Goal: Information Seeking & Learning: Learn about a topic

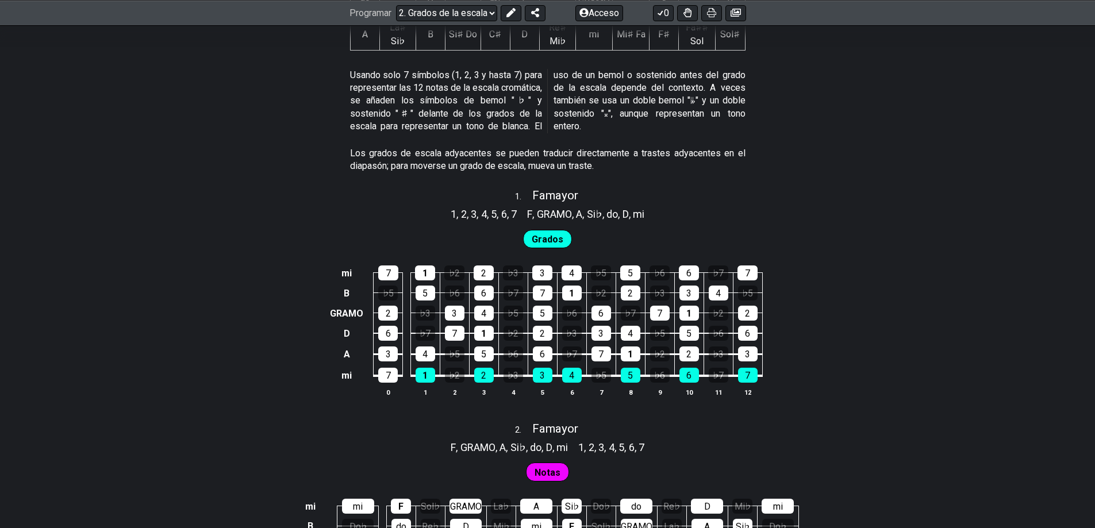
scroll to position [690, 0]
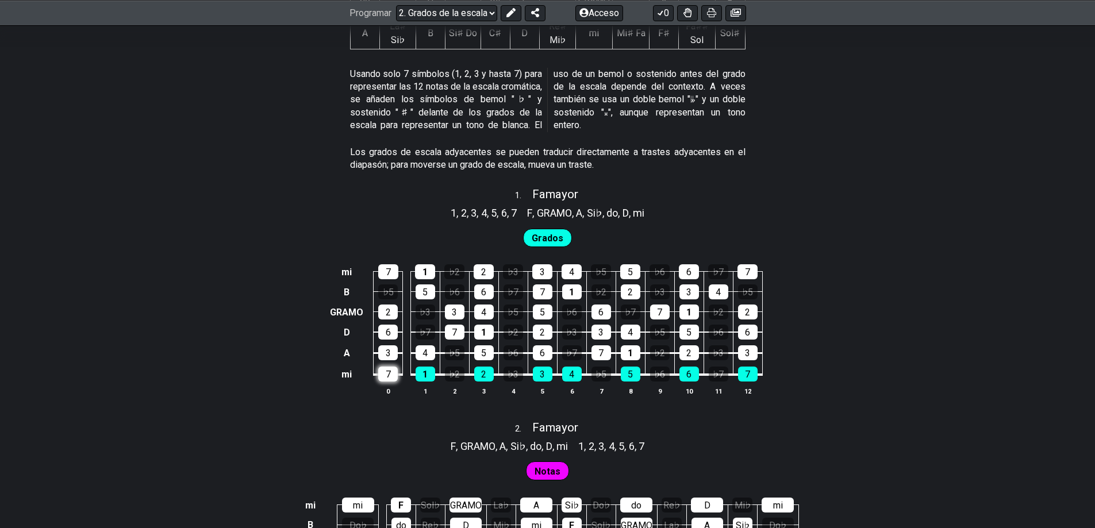
click at [392, 367] on div "7" at bounding box center [388, 374] width 20 height 15
click at [421, 367] on div "1" at bounding box center [426, 374] width 20 height 15
click at [393, 367] on div "7" at bounding box center [388, 374] width 20 height 15
click at [390, 346] on div "3" at bounding box center [388, 353] width 20 height 15
click at [428, 346] on div "4" at bounding box center [426, 353] width 20 height 15
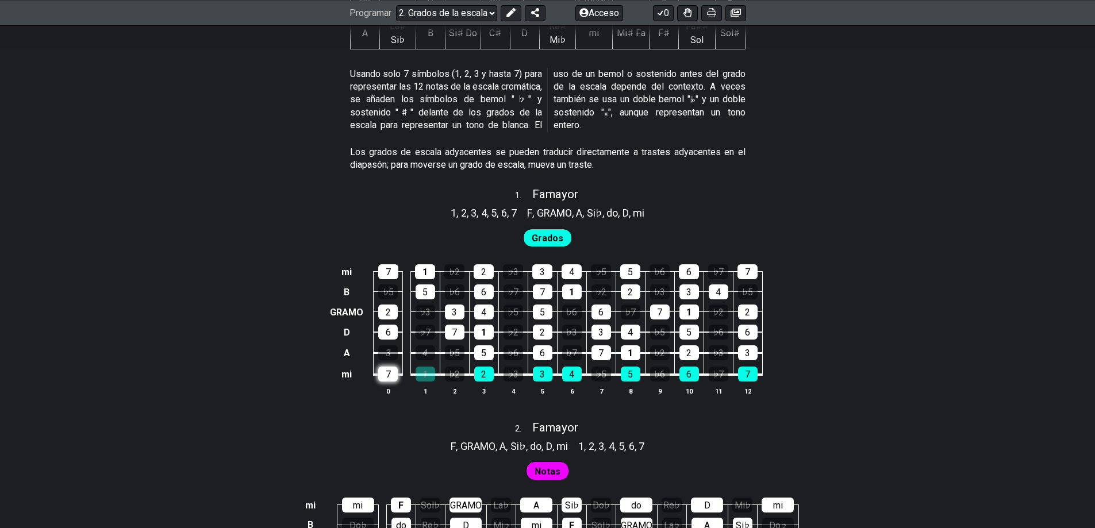
click at [382, 367] on div "7" at bounding box center [388, 374] width 20 height 15
click at [385, 346] on div "3" at bounding box center [388, 353] width 20 height 15
click at [386, 348] on font "3" at bounding box center [388, 353] width 5 height 11
click at [419, 346] on div "4" at bounding box center [426, 353] width 20 height 15
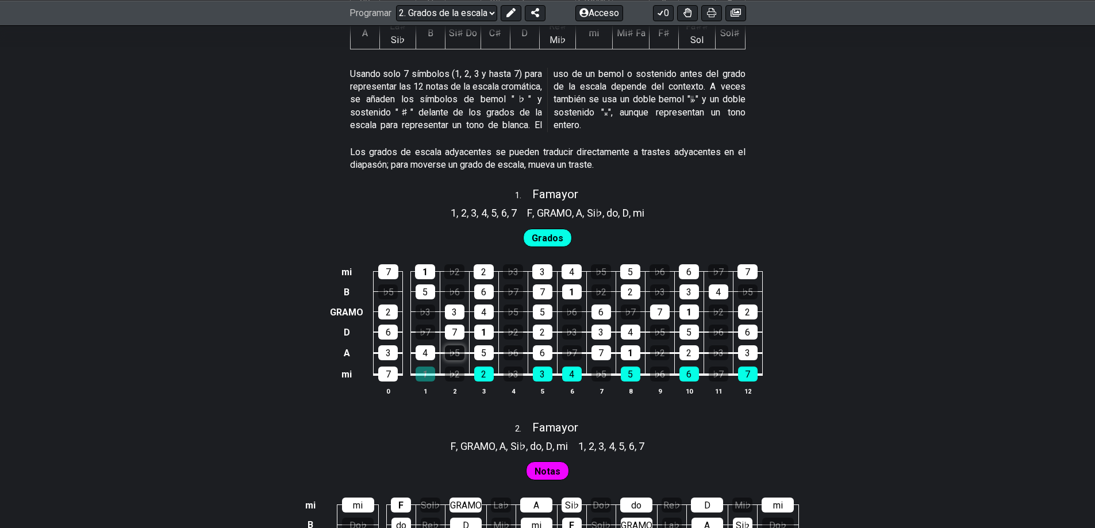
click at [454, 348] on font "♭5" at bounding box center [454, 353] width 11 height 11
click at [458, 348] on font "♭5" at bounding box center [454, 353] width 11 height 11
click at [420, 367] on div "1" at bounding box center [426, 374] width 20 height 15
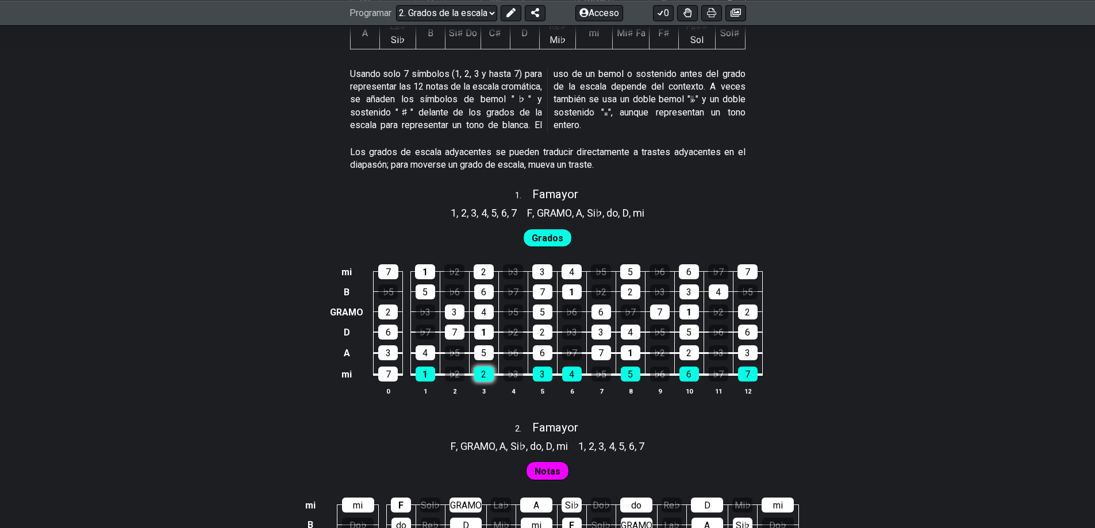
click at [486, 367] on div "2" at bounding box center [484, 374] width 20 height 15
click at [485, 369] on font "2" at bounding box center [483, 374] width 5 height 11
click at [387, 369] on font "7" at bounding box center [388, 374] width 5 height 11
click at [388, 369] on font "7" at bounding box center [388, 374] width 5 height 11
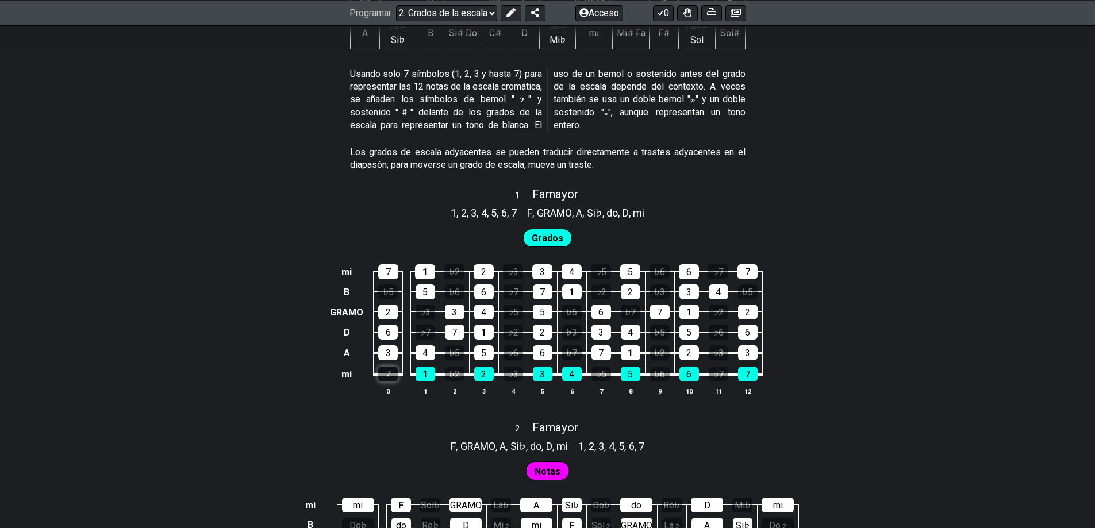
click at [388, 369] on font "7" at bounding box center [388, 374] width 5 height 11
click at [429, 346] on div "4" at bounding box center [426, 353] width 20 height 15
click at [386, 348] on font "3" at bounding box center [388, 353] width 5 height 11
click at [385, 346] on div "3" at bounding box center [388, 353] width 20 height 15
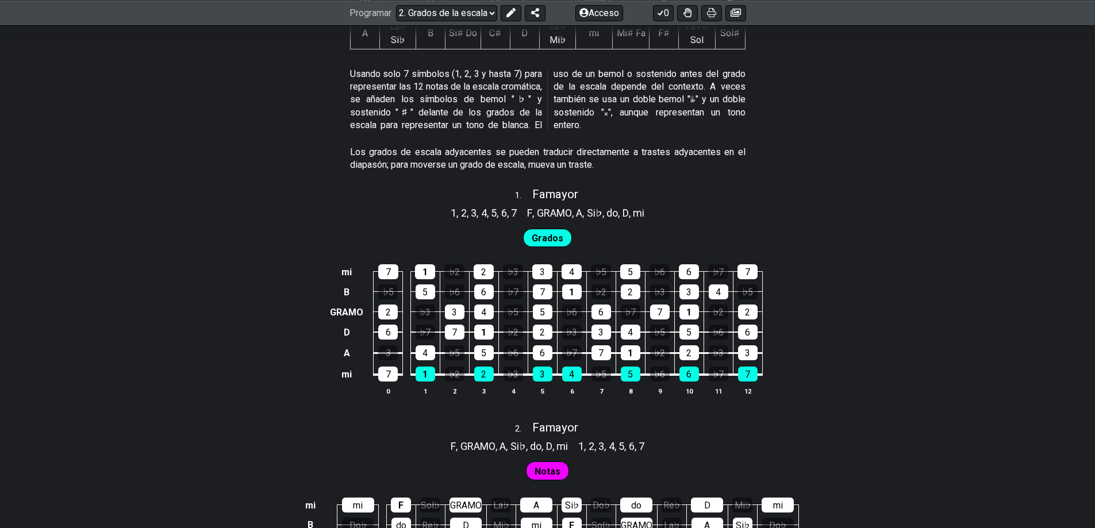
click at [548, 233] on font "Grados" at bounding box center [548, 238] width 32 height 11
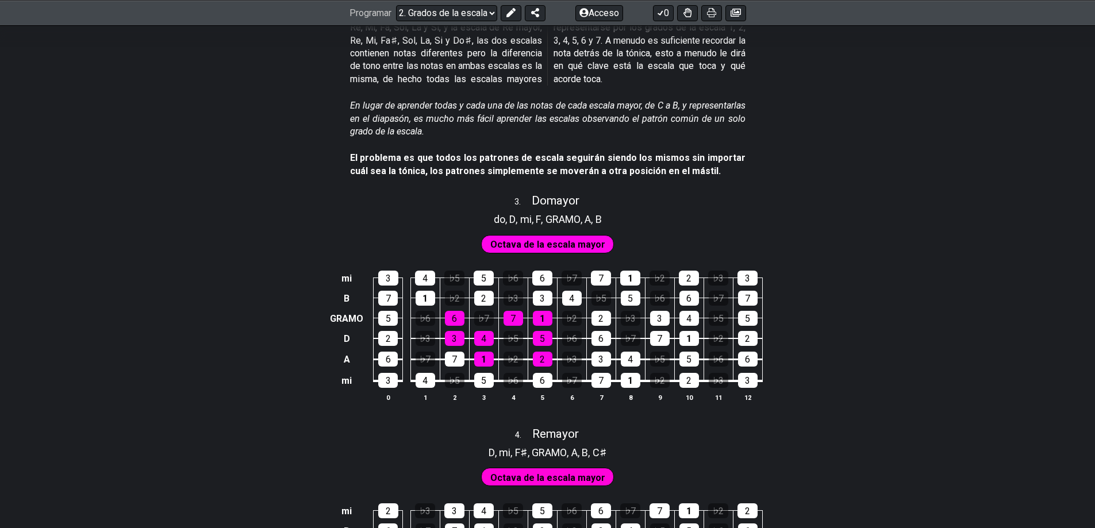
scroll to position [1380, 0]
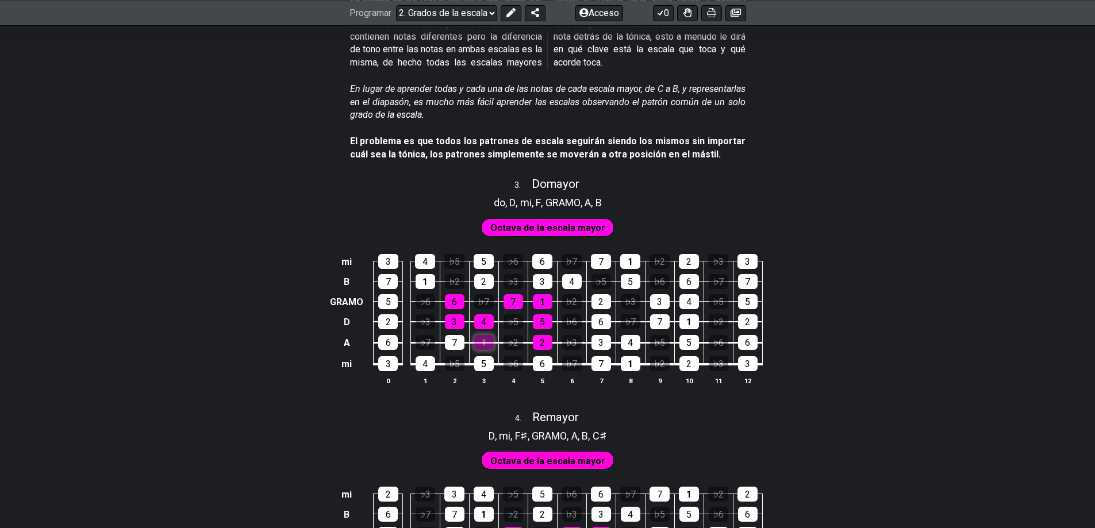
click at [481, 337] on font "1" at bounding box center [483, 342] width 5 height 11
click at [543, 297] on font "1" at bounding box center [542, 302] width 5 height 11
click at [488, 335] on div "1" at bounding box center [484, 342] width 20 height 15
click at [541, 297] on font "1" at bounding box center [542, 302] width 5 height 11
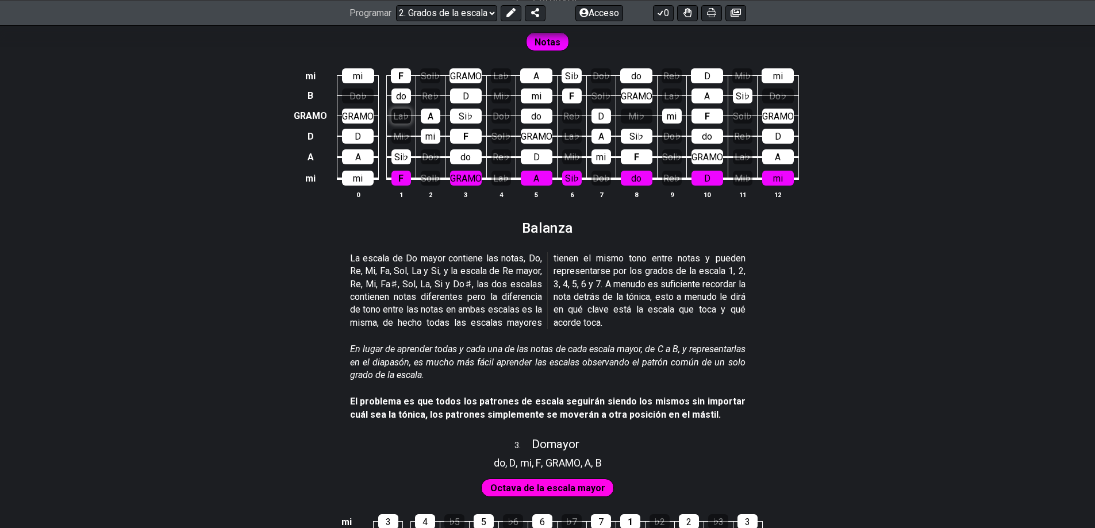
scroll to position [1035, 0]
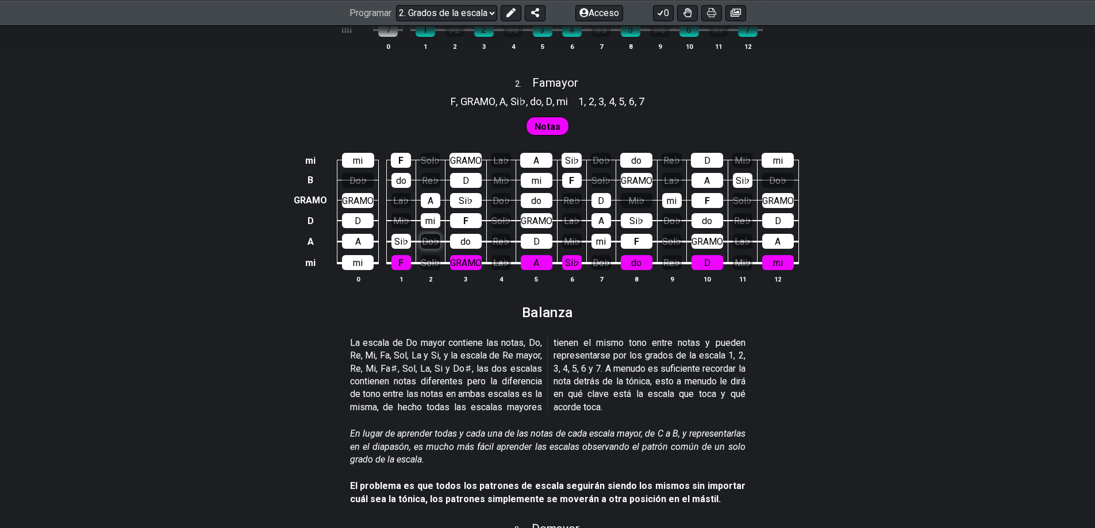
click at [428, 236] on font "Do♭" at bounding box center [430, 241] width 17 height 11
click at [431, 236] on font "Do♭" at bounding box center [430, 241] width 17 height 11
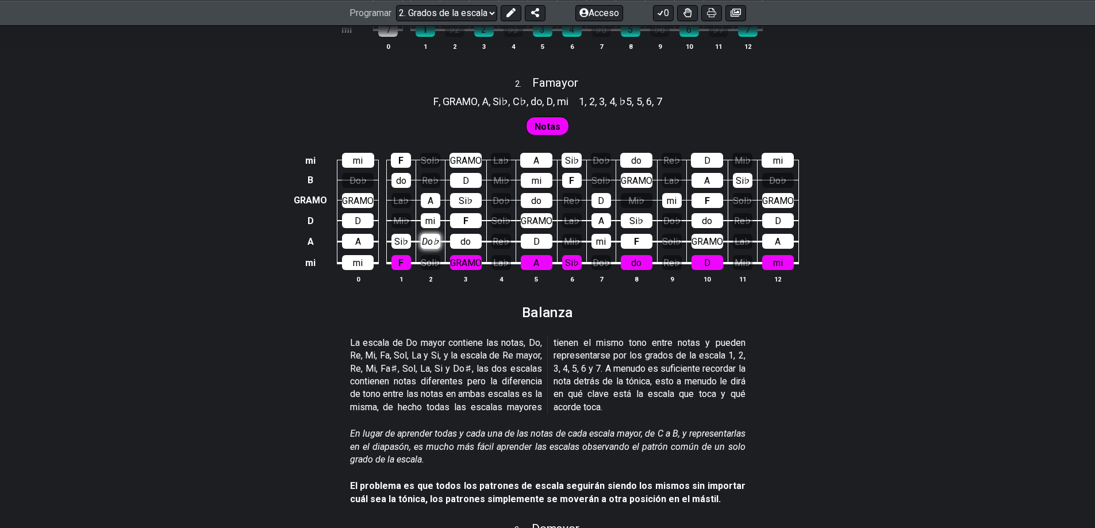
click at [431, 236] on font "Do♭" at bounding box center [430, 241] width 17 height 11
click at [428, 236] on font "Do♭" at bounding box center [430, 241] width 17 height 11
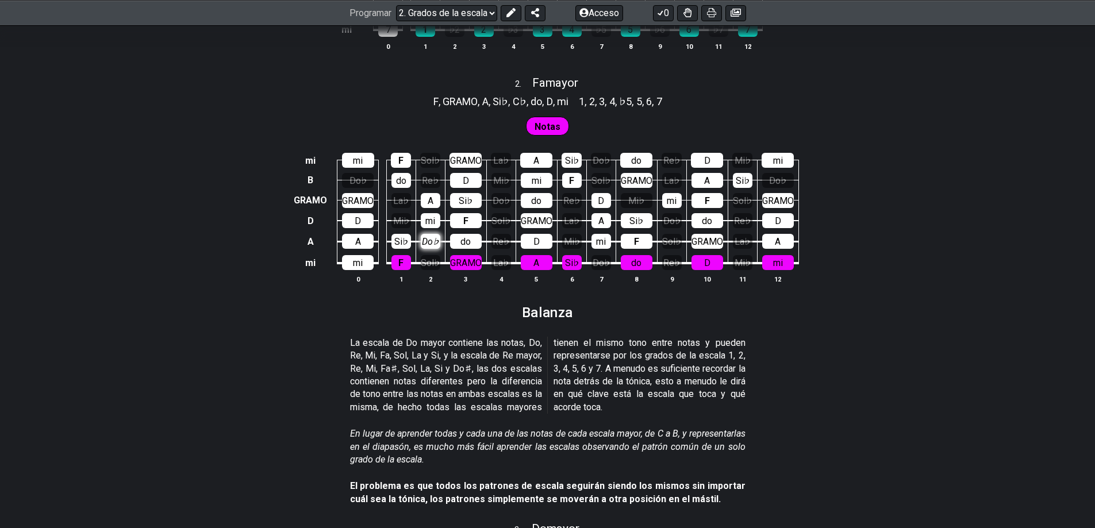
click at [428, 236] on font "Do♭" at bounding box center [430, 241] width 17 height 11
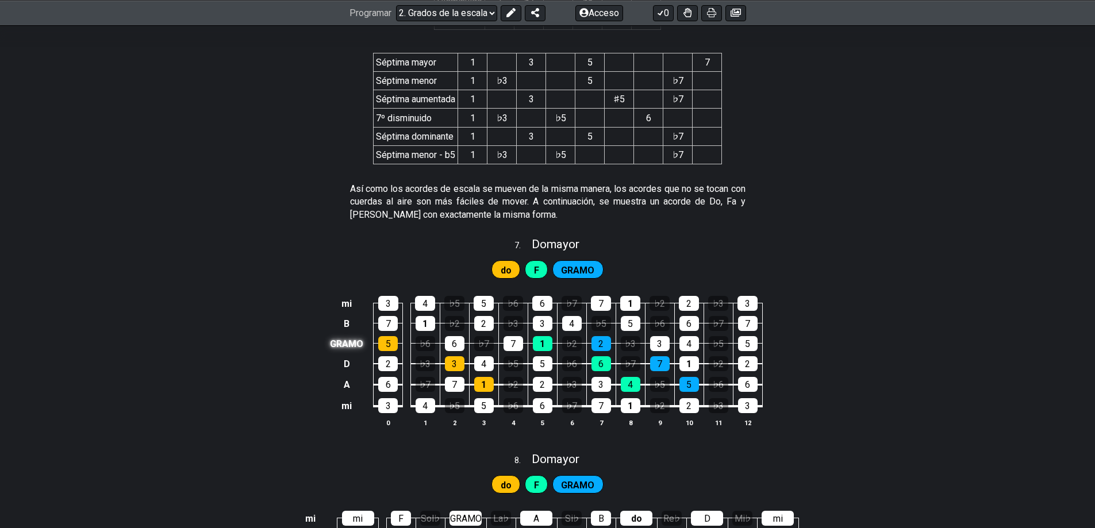
scroll to position [2530, 0]
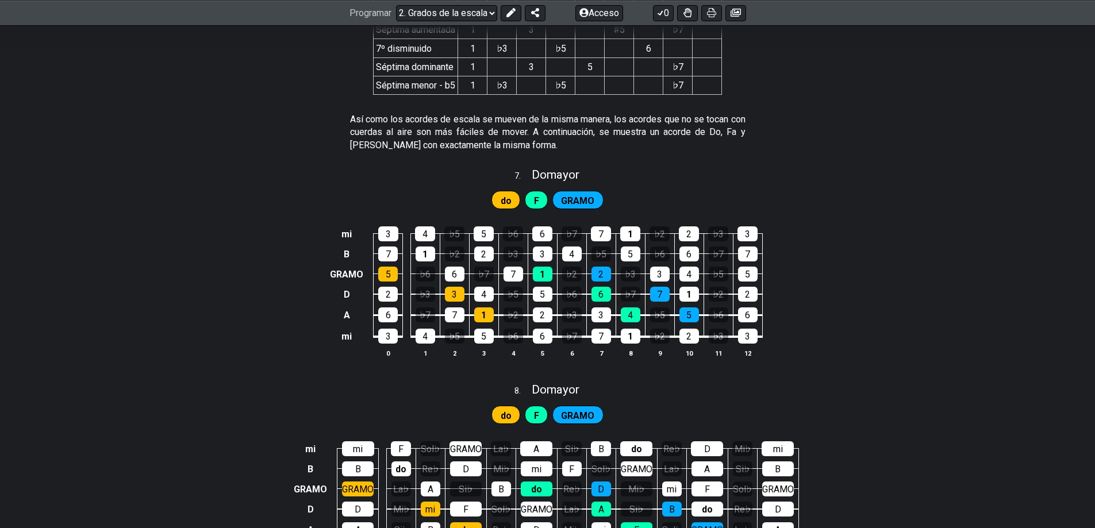
click at [509, 195] on font "do" at bounding box center [506, 200] width 11 height 11
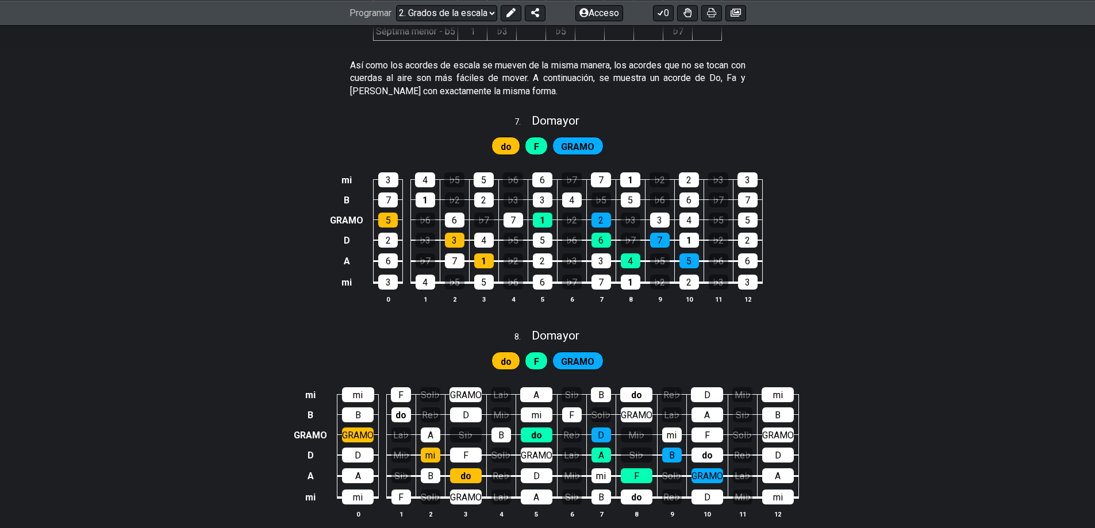
scroll to position [2354, 0]
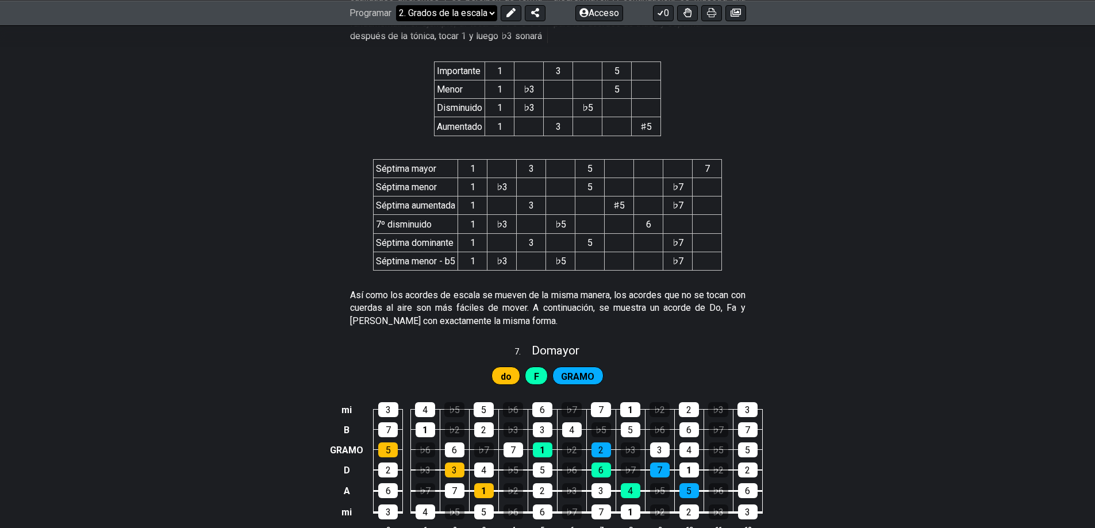
click at [465, 9] on select "¡Bienvenido a #fretflip! Preajuste inicial Preajuste personalizado Pentatónica …" at bounding box center [446, 13] width 101 height 16
click at [397, 5] on select "¡Bienvenido a #fretflip! Preajuste inicial Preajuste personalizado Pentatónica …" at bounding box center [446, 13] width 101 height 16
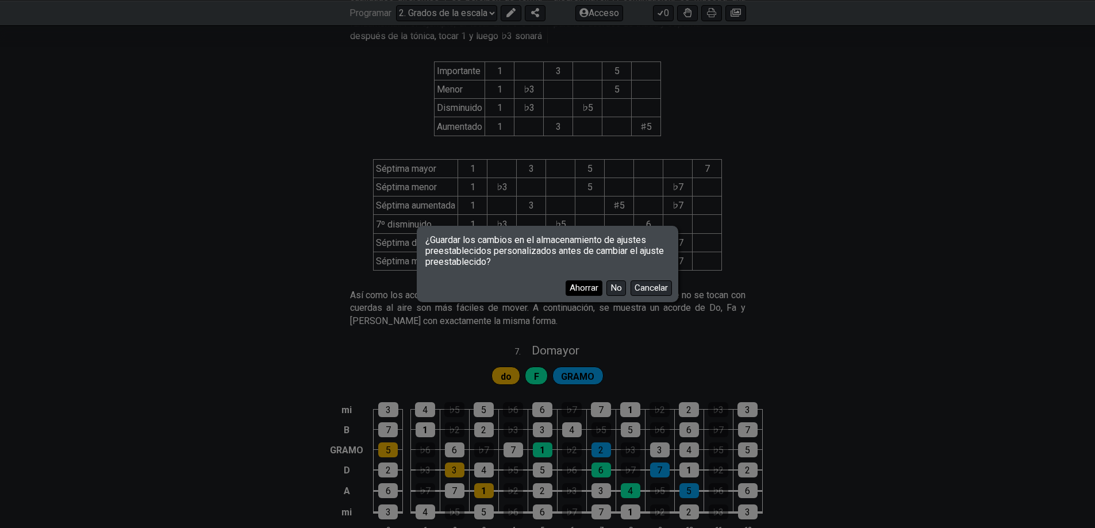
click at [577, 291] on font "Ahorrar" at bounding box center [584, 288] width 29 height 10
select select "/user-defined"
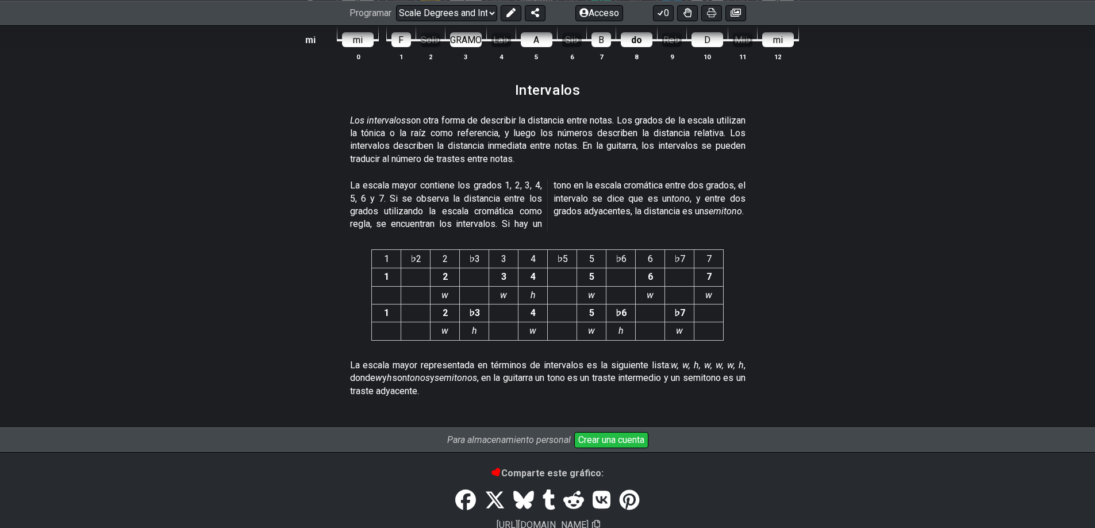
scroll to position [3092, 0]
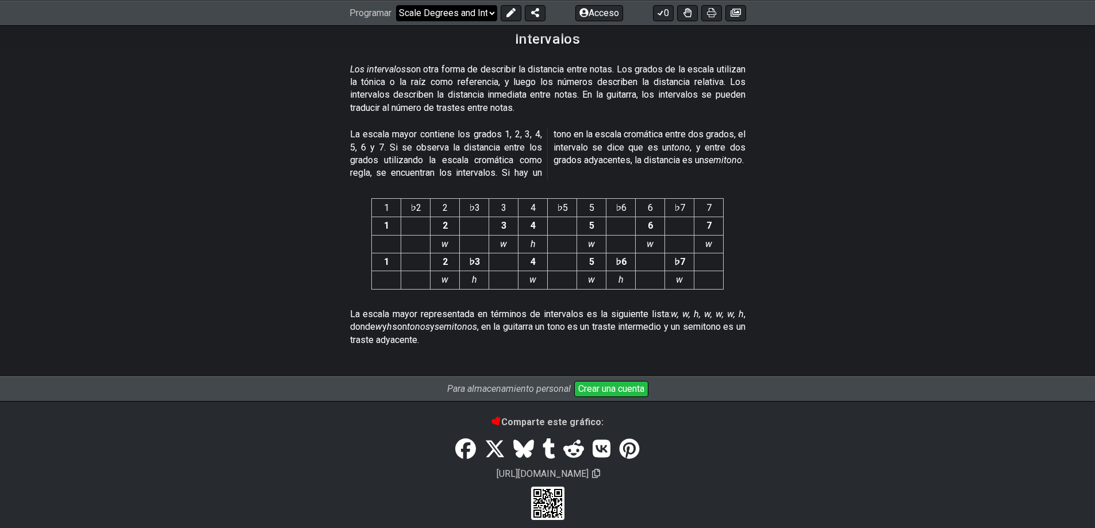
click at [473, 13] on select "¡Bienvenido a #fretflip! Preajuste inicial Scale Degrees and Intervals Pentatón…" at bounding box center [446, 13] width 101 height 16
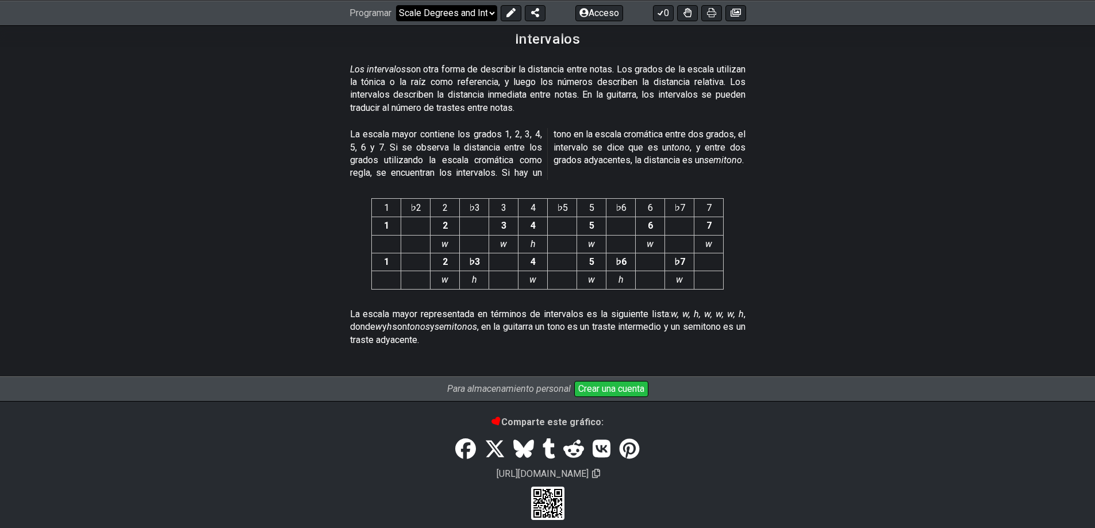
click at [473, 13] on select "¡Bienvenido a #fretflip! Preajuste inicial Scale Degrees and Intervals Pentatón…" at bounding box center [446, 13] width 101 height 16
click at [397, 21] on select "¡Bienvenido a #fretflip! Preajuste inicial Scale Degrees and Intervals Pentatón…" at bounding box center [446, 13] width 101 height 16
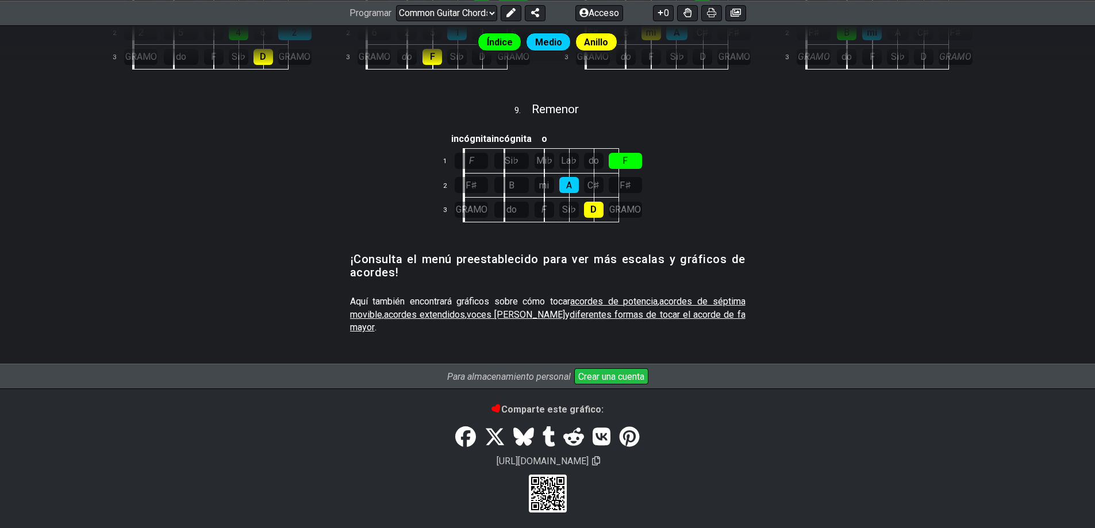
scroll to position [588, 0]
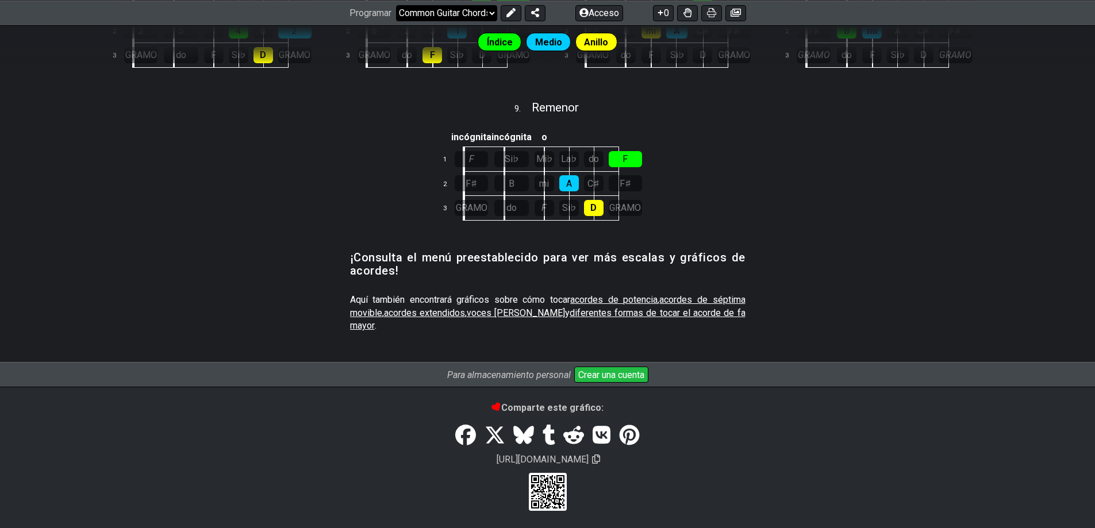
click at [458, 7] on select "¡Bienvenido a #fretflip! Common Guitar Chords Grados e intervalos de la escala …" at bounding box center [446, 13] width 101 height 16
click at [397, 21] on select "¡Bienvenido a #fretflip! Common Guitar Chords Grados e intervalos de la escala …" at bounding box center [446, 13] width 101 height 16
select select "/minor-pentatonic"
select select "C"
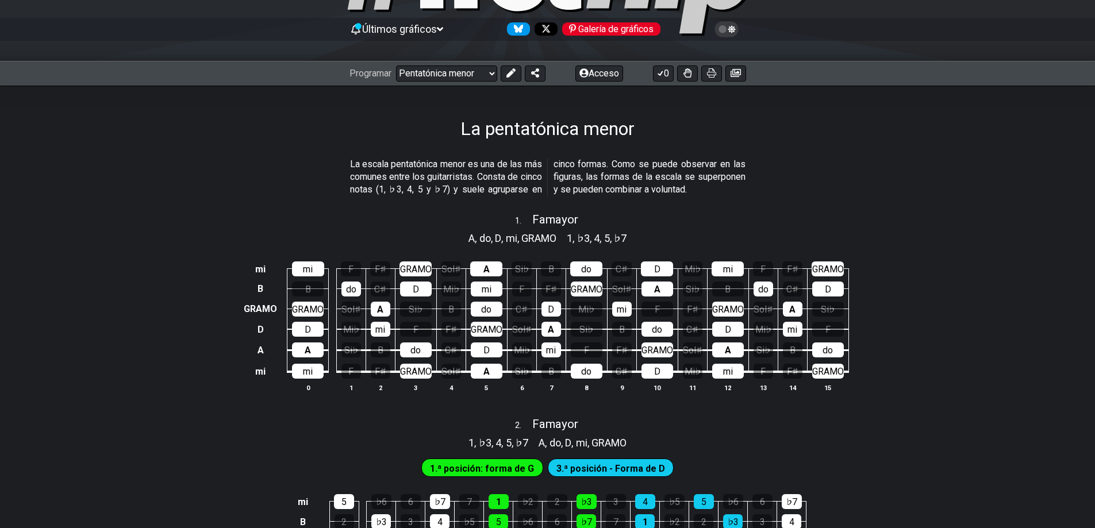
scroll to position [172, 0]
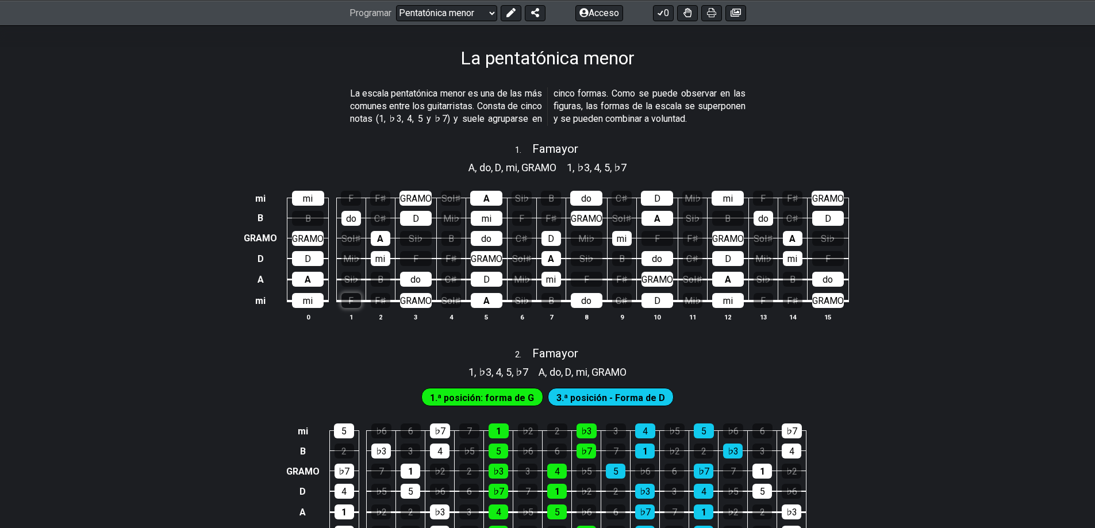
click at [352, 300] on div "F" at bounding box center [351, 300] width 20 height 15
click at [373, 283] on div "B" at bounding box center [381, 279] width 20 height 15
click at [355, 298] on div "F" at bounding box center [351, 300] width 20 height 15
click at [378, 278] on font "B" at bounding box center [381, 279] width 6 height 11
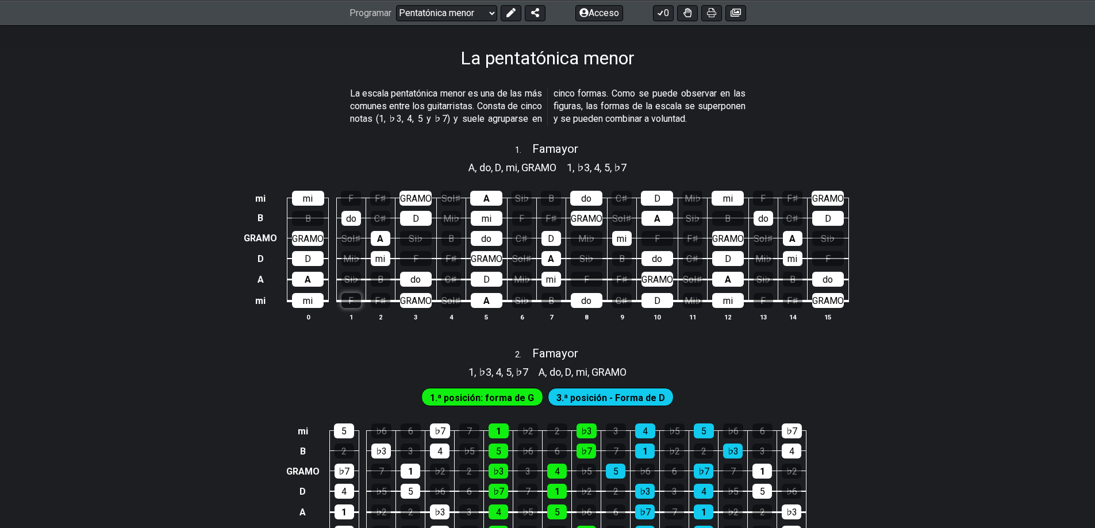
click at [350, 301] on font "F" at bounding box center [350, 301] width 5 height 11
click at [350, 303] on font "F" at bounding box center [350, 301] width 5 height 11
click at [422, 235] on div "Si♭" at bounding box center [416, 238] width 32 height 15
click at [420, 236] on font "Si♭" at bounding box center [415, 238] width 13 height 11
click at [356, 299] on div "F" at bounding box center [351, 300] width 20 height 15
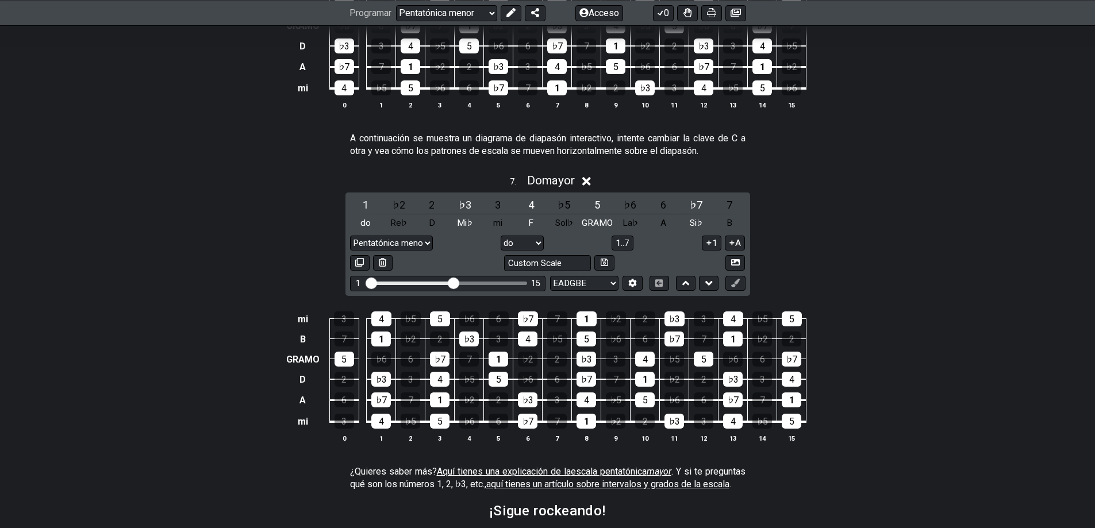
scroll to position [1495, 0]
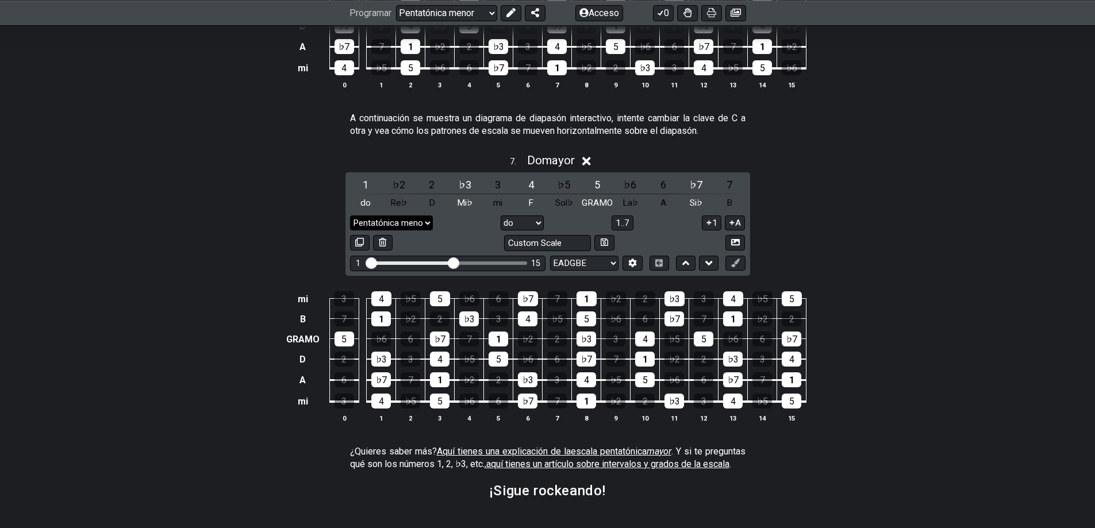
click at [412, 225] on select "Pentatónica menor Nueva escala Pentatónica menor Pentatónica mayor Blues menor …" at bounding box center [391, 224] width 83 height 16
click at [425, 223] on select "Pentatónica menor Nueva escala Pentatónica menor Pentatónica mayor Blues menor …" at bounding box center [391, 224] width 83 height 16
select select "Major / [PERSON_NAME]"
click at [350, 217] on select "Pentatónica menor Nueva escala Pentatónica menor Pentatónica mayor Blues menor …" at bounding box center [391, 224] width 83 height 16
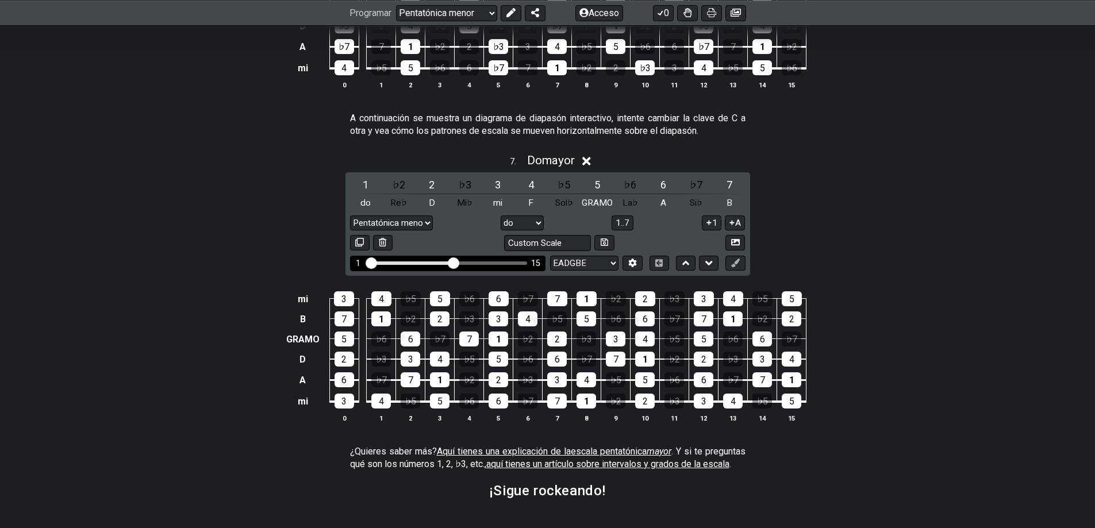
click at [464, 262] on div "1 15" at bounding box center [447, 264] width 195 height 16
drag, startPoint x: 456, startPoint y: 263, endPoint x: 470, endPoint y: 268, distance: 14.9
click at [470, 262] on input "Rango de trastes visible" at bounding box center [447, 262] width 163 height 0
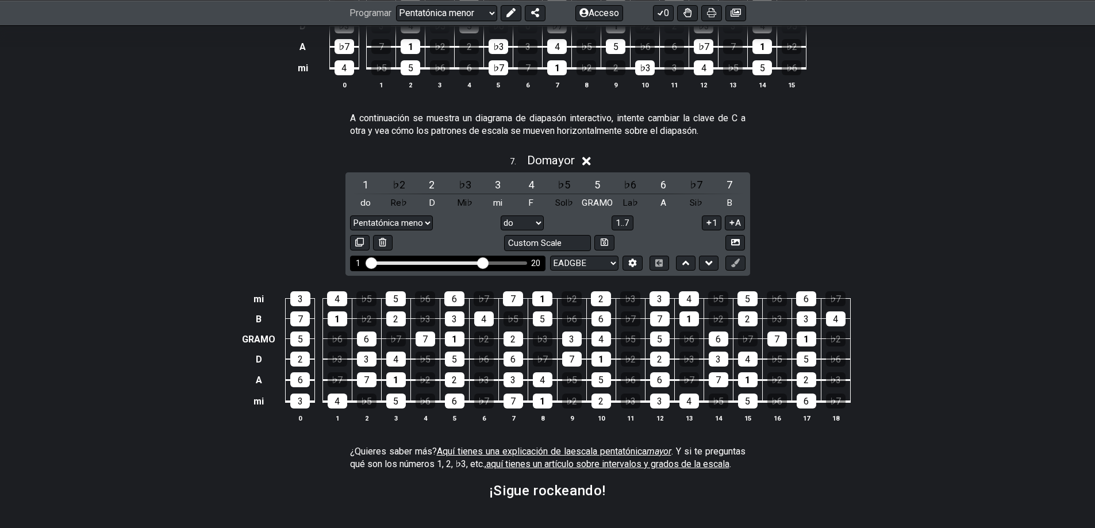
drag, startPoint x: 470, startPoint y: 268, endPoint x: 485, endPoint y: 268, distance: 15.5
click at [485, 262] on input "Rango de trastes visible" at bounding box center [447, 262] width 163 height 0
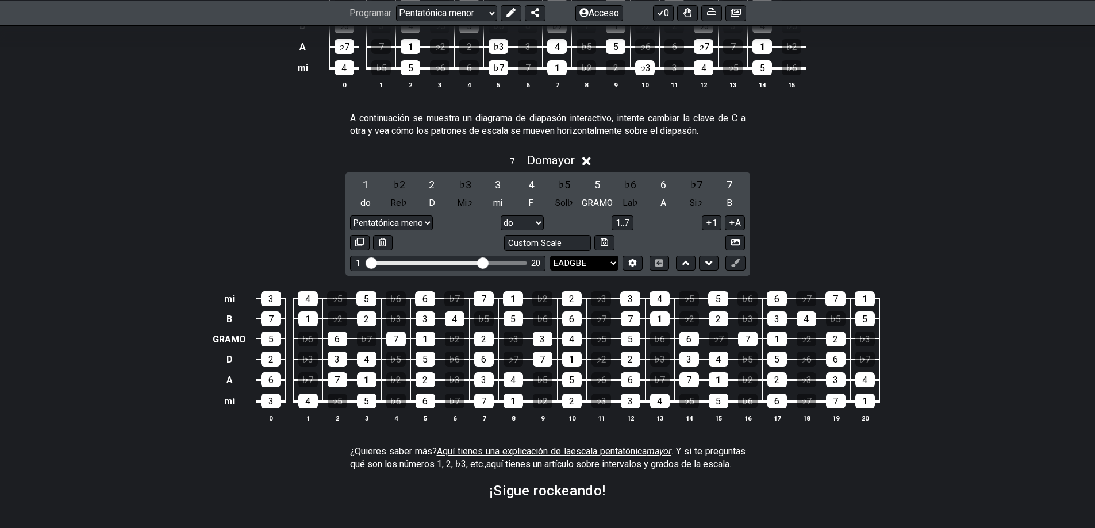
click at [615, 262] on select "EADGBE EADGBE EADGBE CUENTA♯ B ADGCEA PADRE Mi♭ La♭ Re♭ Sol♭ Si♭ Mi♭ CGCFAD Dir…" at bounding box center [584, 264] width 68 height 16
click at [712, 224] on font "1" at bounding box center [714, 223] width 5 height 10
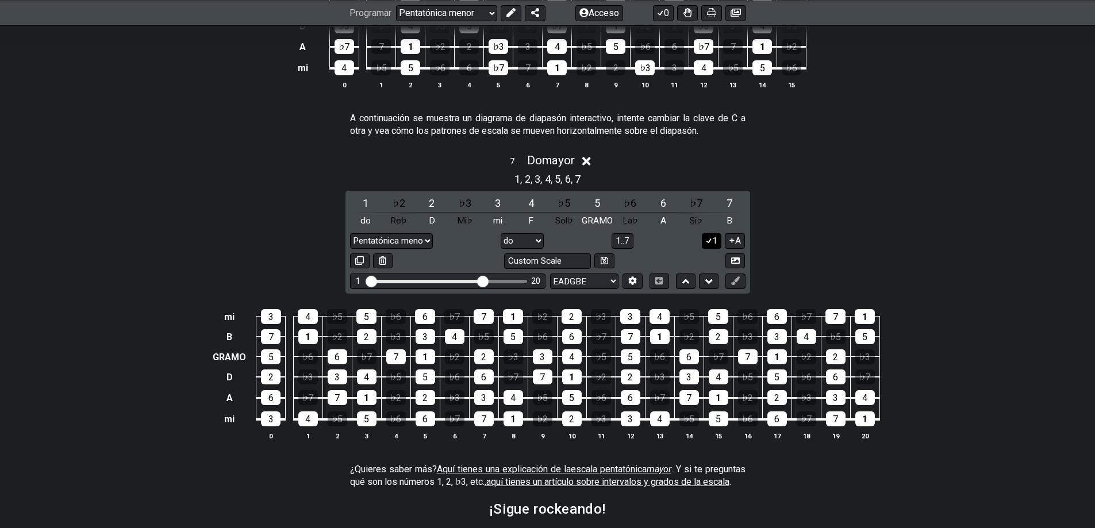
click at [711, 243] on icon at bounding box center [709, 240] width 11 height 9
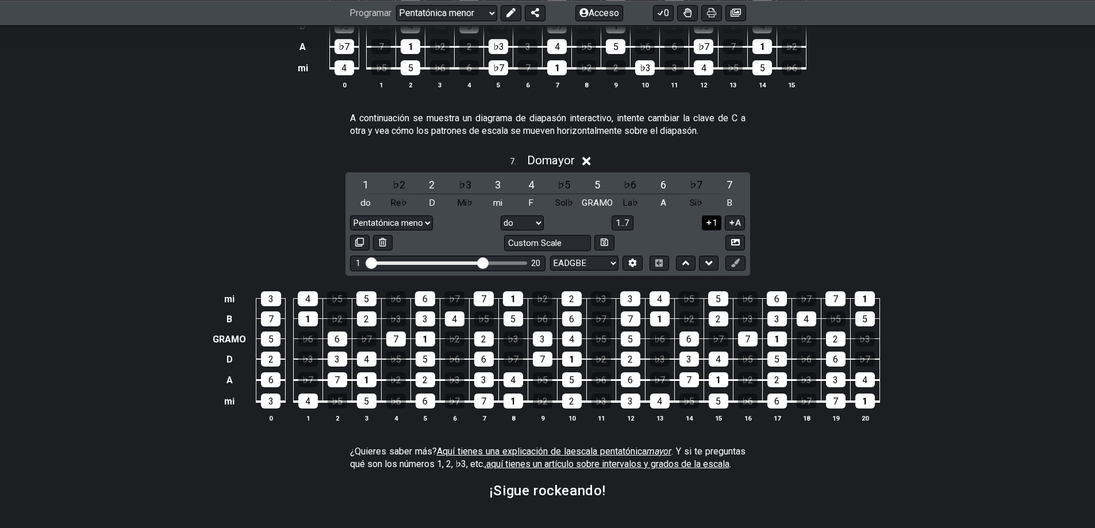
click at [711, 243] on div "Custom Scale" at bounding box center [548, 243] width 396 height 16
click at [711, 225] on icon at bounding box center [709, 222] width 11 height 9
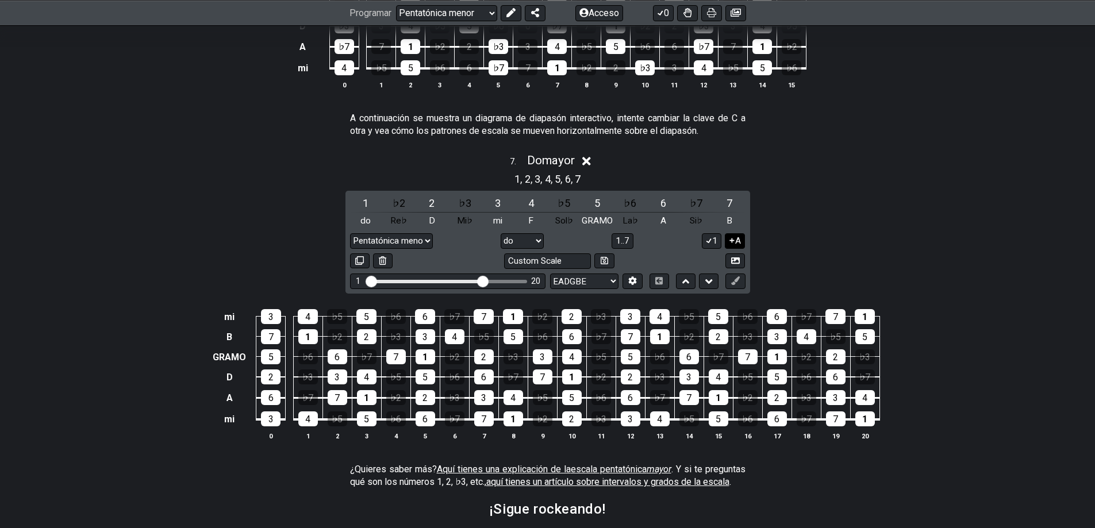
click at [735, 242] on font "A" at bounding box center [738, 241] width 6 height 10
click at [730, 243] on icon at bounding box center [732, 241] width 6 height 5
click at [711, 243] on icon at bounding box center [709, 240] width 11 height 9
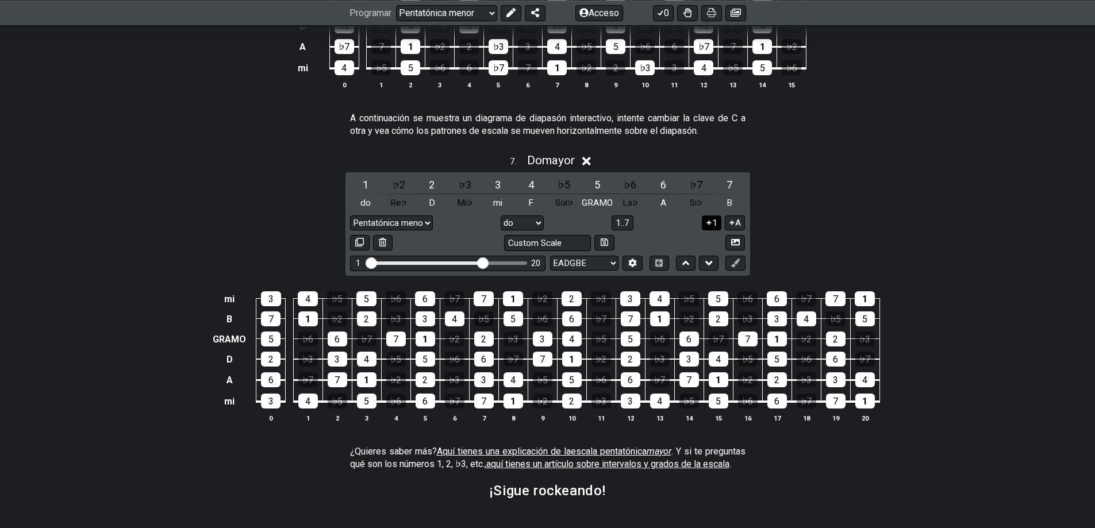
click at [711, 243] on div "Custom Scale" at bounding box center [548, 243] width 396 height 16
click at [715, 228] on font "1" at bounding box center [714, 223] width 5 height 10
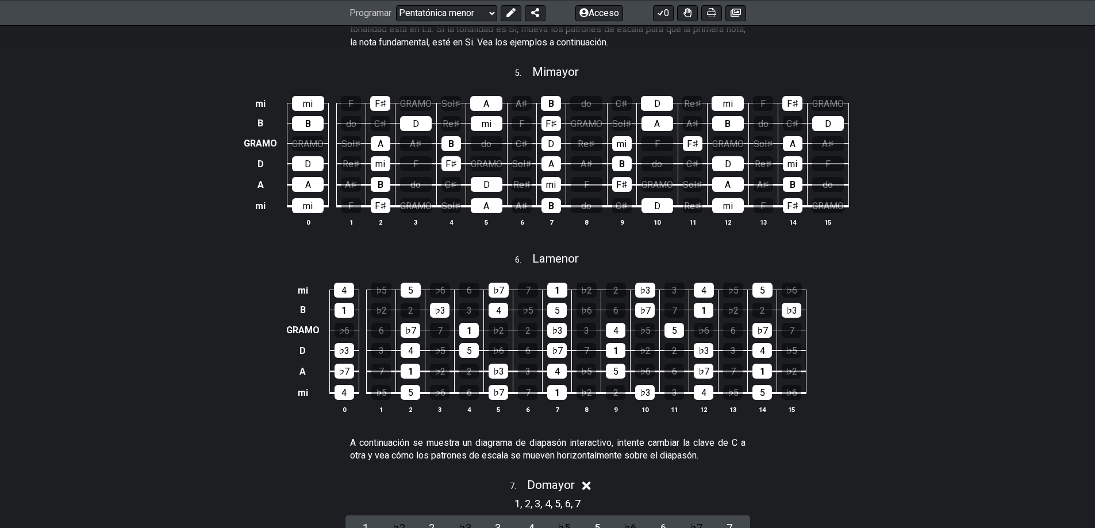
scroll to position [1150, 0]
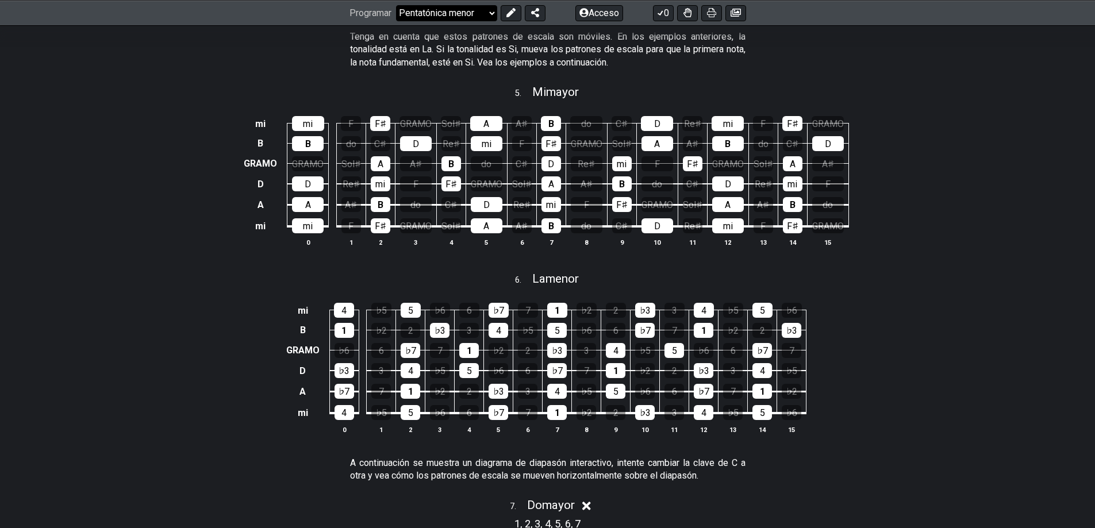
click at [471, 11] on select "¡Bienvenido a #fretflip! Common Guitar Chords Grados e intervalos de la escala …" at bounding box center [446, 13] width 101 height 16
click at [397, 5] on select "¡Bienvenido a #fretflip! Common Guitar Chords Grados e intervalos de la escala …" at bounding box center [446, 13] width 101 height 16
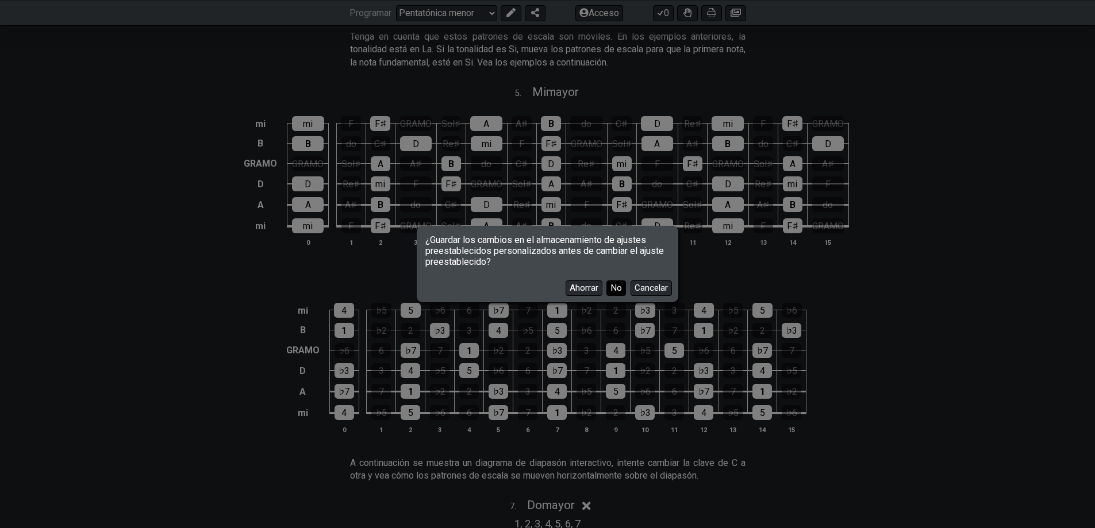
click at [616, 290] on font "No" at bounding box center [616, 288] width 11 height 10
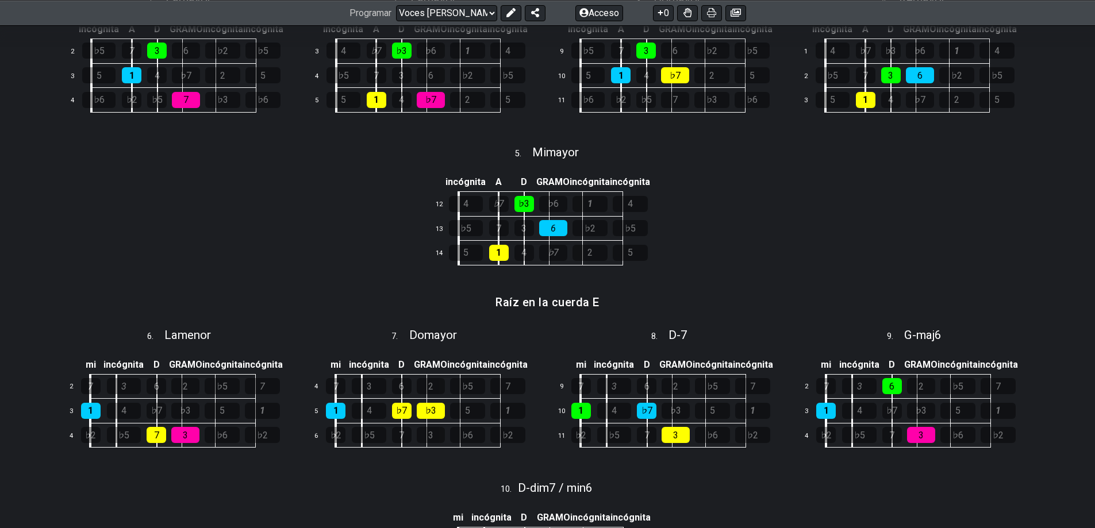
scroll to position [287, 0]
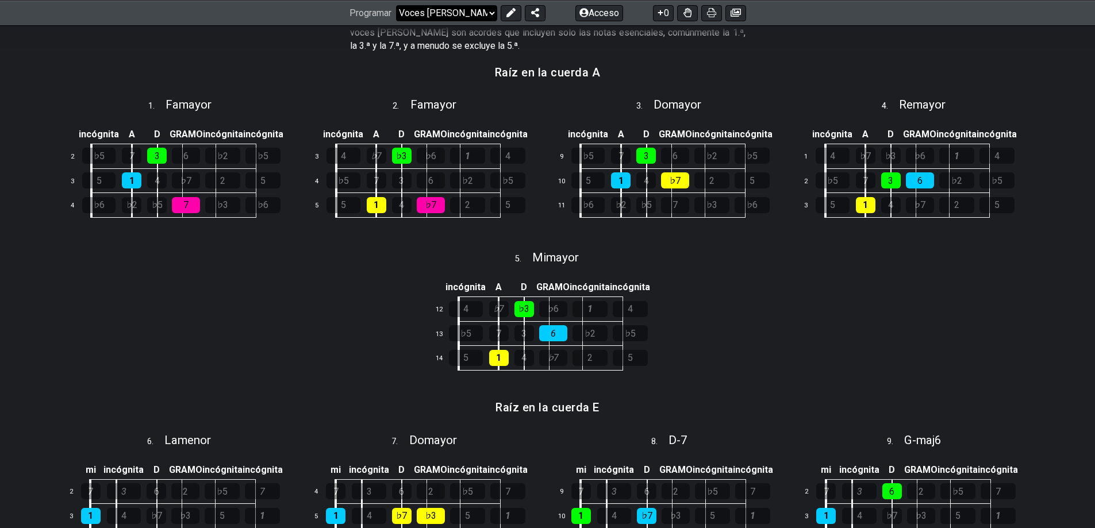
click at [488, 13] on select "¡Bienvenido a #fretflip! Common Guitar Chords Grados e intervalos de la escala …" at bounding box center [446, 13] width 101 height 16
click at [397, 21] on select "¡Bienvenido a #fretflip! Common Guitar Chords Grados e intervalos de la escala …" at bounding box center [446, 13] width 101 height 16
select select "/musical-notes-explained"
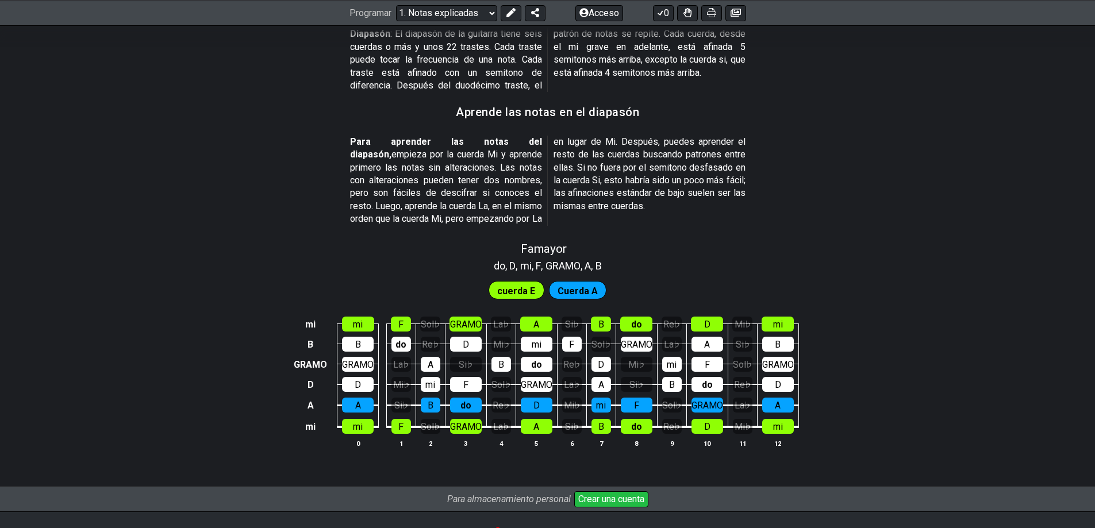
scroll to position [1091, 0]
click at [443, 11] on select "¡Bienvenido a #fretflip! Common Guitar Chords Grados e intervalos de la escala …" at bounding box center [446, 13] width 101 height 16
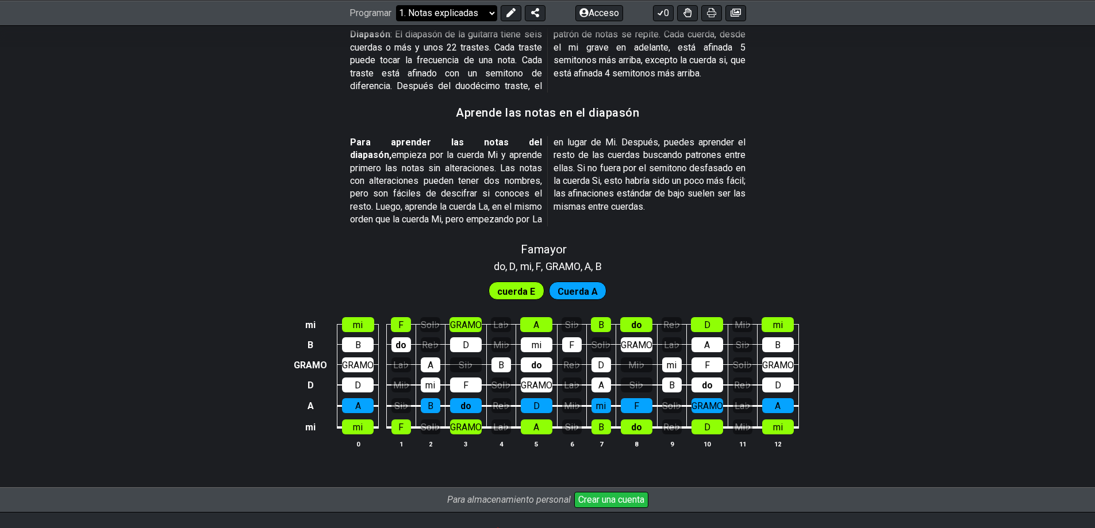
click at [443, 11] on select "¡Bienvenido a #fretflip! Common Guitar Chords Grados e intervalos de la escala …" at bounding box center [446, 13] width 101 height 16
click at [397, 21] on select "¡Bienvenido a #fretflip! Common Guitar Chords Grados e intervalos de la escala …" at bounding box center [446, 13] width 101 height 16
select select "/scale-degrees-and-intervals"
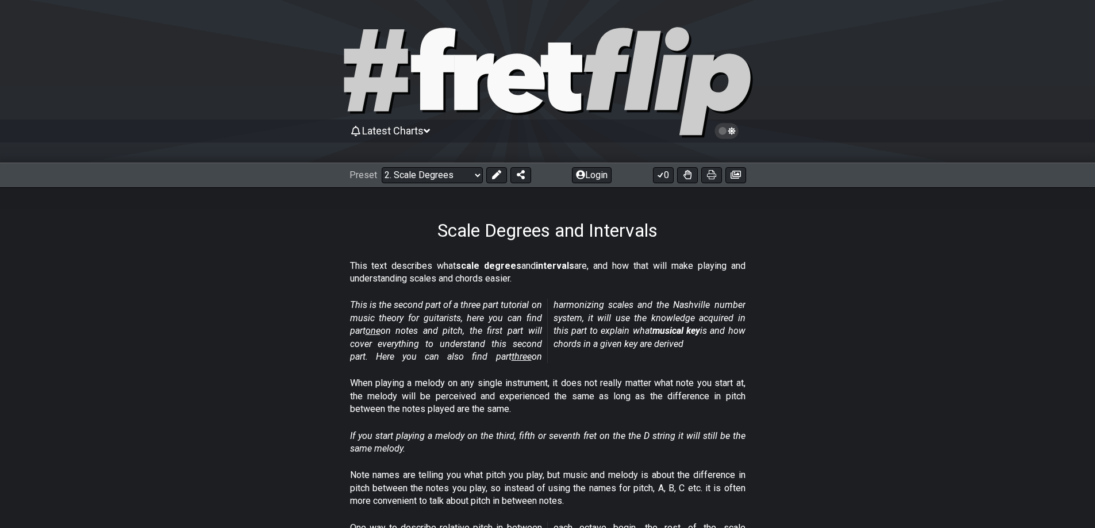
select select "A"
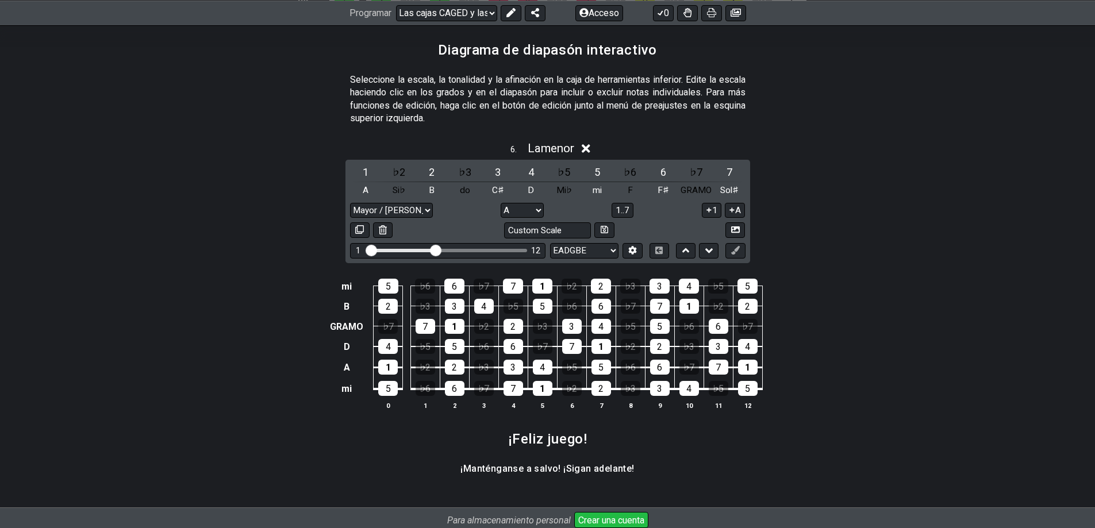
scroll to position [1658, 0]
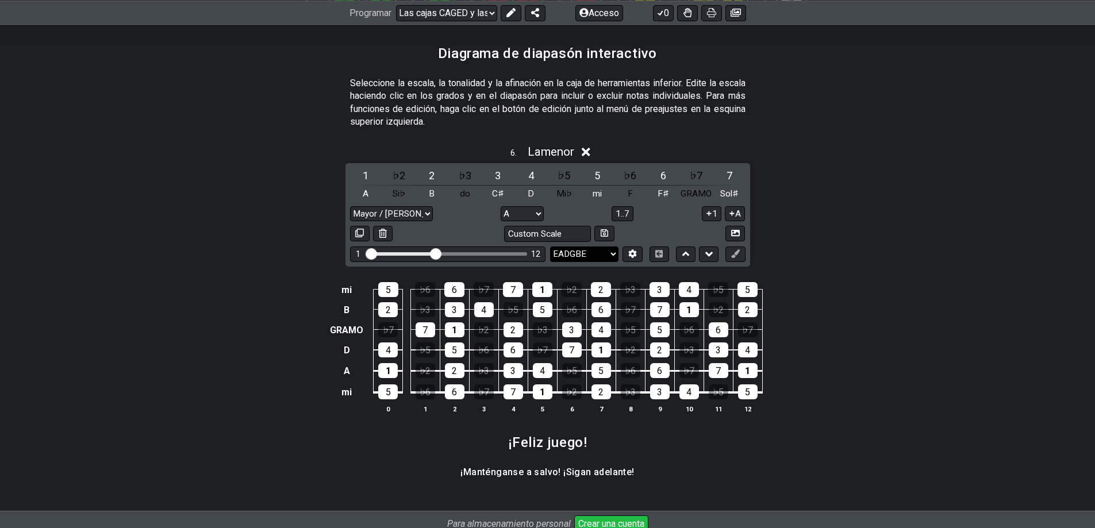
click at [599, 247] on select "EADGBE EADGBE EADGBE CUENTA♯ B ADGCEA PADRE Mi♭ La♭ Re♭ Sol♭ Si♭ Mi♭ CGCFAD Dir…" at bounding box center [584, 255] width 68 height 16
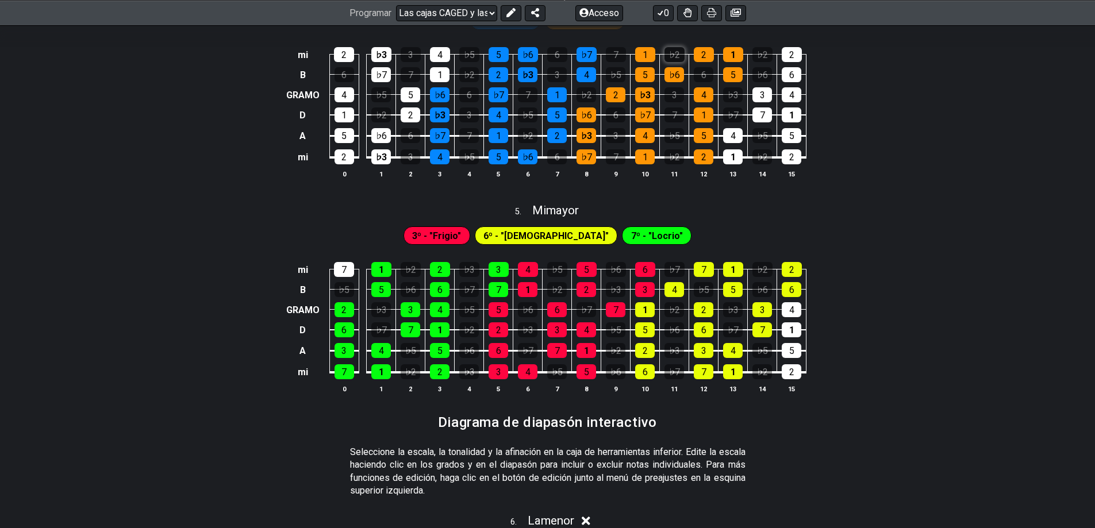
scroll to position [1198, 0]
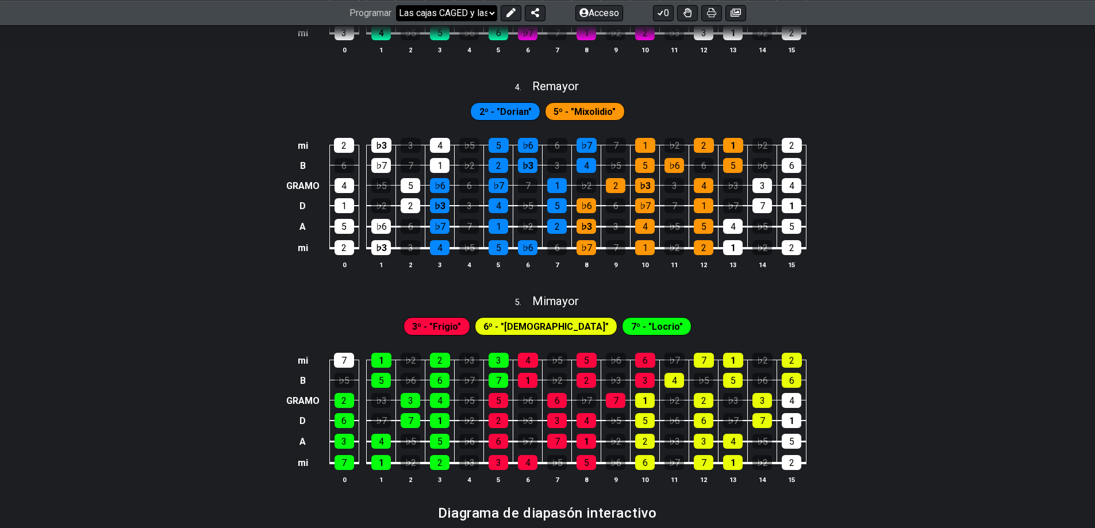
click at [485, 11] on select "¡Bienvenido a #fretflip! Las cajas CAGED y las formas de escala 3NPS Grados e i…" at bounding box center [446, 13] width 101 height 16
click at [397, 21] on select "¡Bienvenido a #fretflip! Las cajas CAGED y las formas de escala 3NPS Grados e i…" at bounding box center [446, 13] width 101 height 16
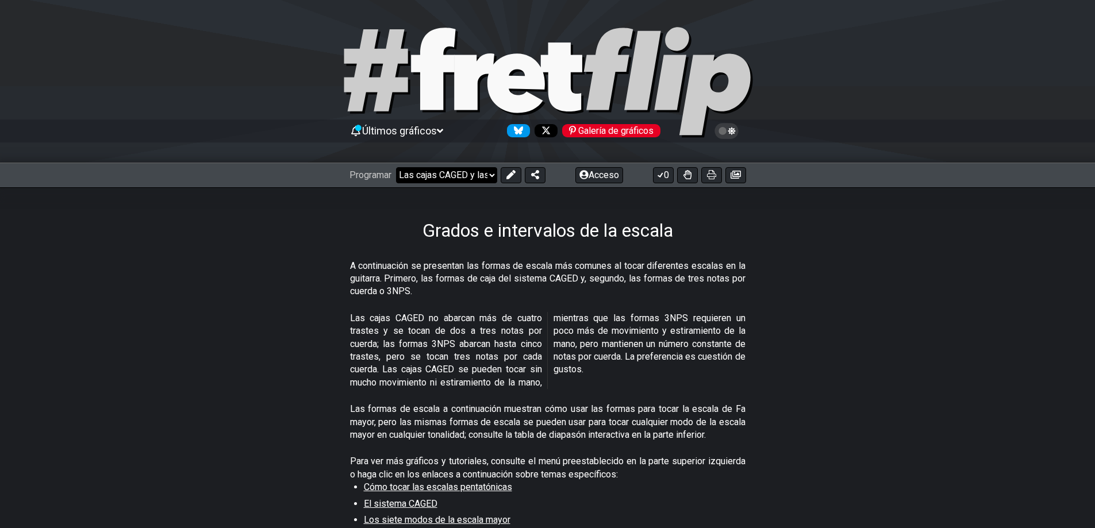
select select "/power-chords"
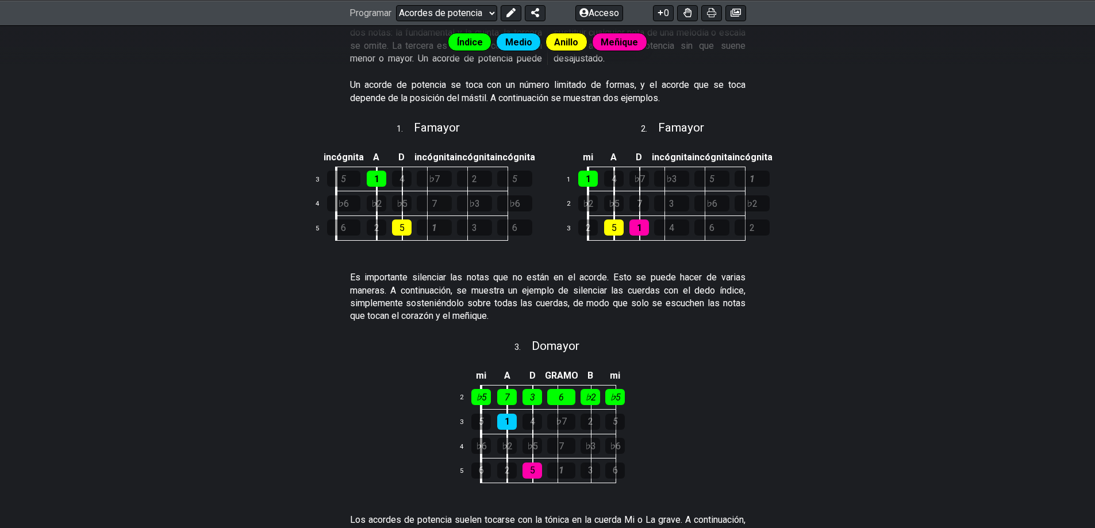
scroll to position [460, 0]
